Goal: Task Accomplishment & Management: Complete application form

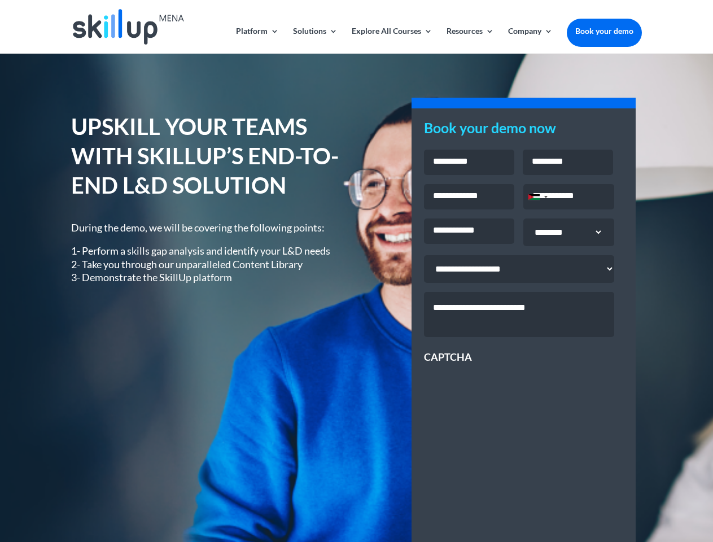
click at [356, 271] on div "UPSKILL YOUR TEAMS WITH SKILLUP’S END-TO-END L&D SOLUTION During the demo, we w…" at bounding box center [356, 406] width 570 height 620
click at [314, 40] on link "Solutions" at bounding box center [315, 40] width 45 height 27
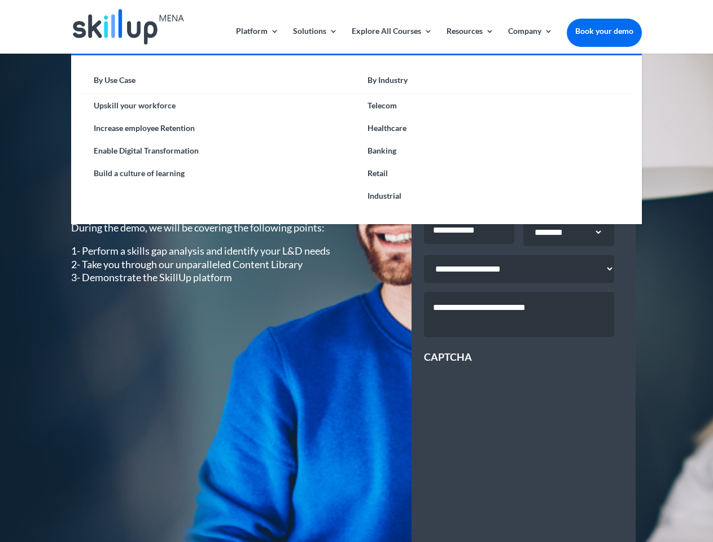
click at [391, 40] on link "Explore All Courses" at bounding box center [392, 40] width 81 height 27
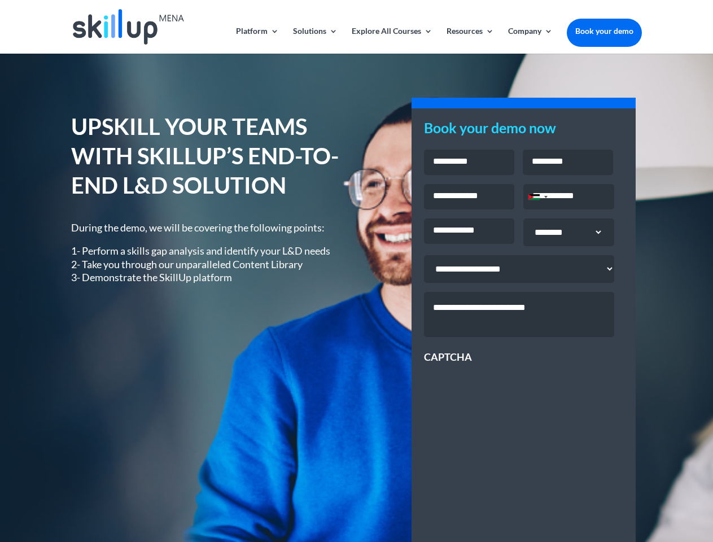
click at [469, 40] on link "Resources" at bounding box center [469, 40] width 47 height 27
click at [530, 40] on link "Company" at bounding box center [530, 40] width 45 height 27
click at [537, 198] on div "Jordan +962" at bounding box center [533, 197] width 11 height 6
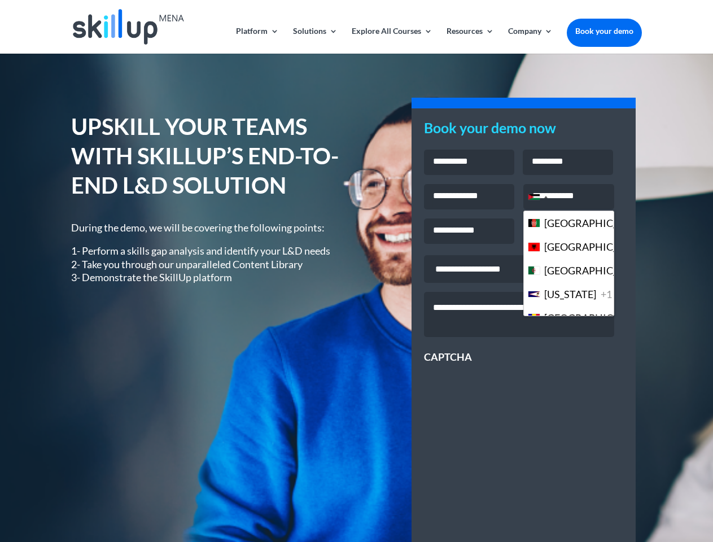
scroll to position [3080, 0]
